Goal: Find specific page/section: Find specific page/section

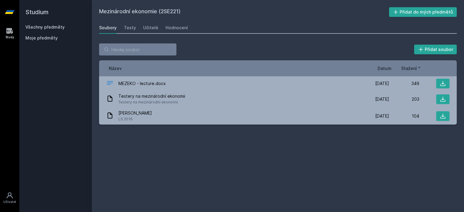
click at [58, 26] on link "Všechny předměty" at bounding box center [44, 26] width 39 height 5
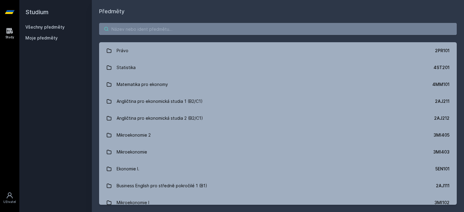
click at [128, 28] on input "search" at bounding box center [277, 29] width 357 height 12
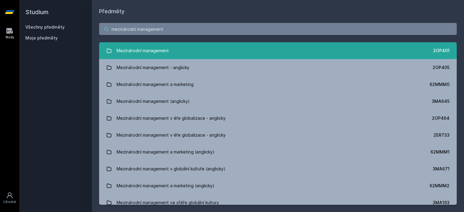
type input "mezinárodní management"
click at [152, 54] on div "Mezinárodní management" at bounding box center [142, 51] width 52 height 12
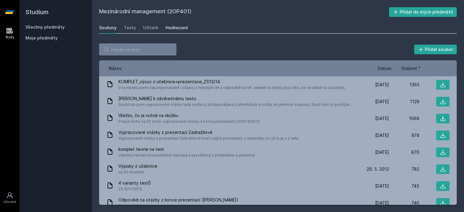
click at [173, 29] on div "Hodnocení" at bounding box center [176, 28] width 22 height 6
